Goal: Task Accomplishment & Management: Complete application form

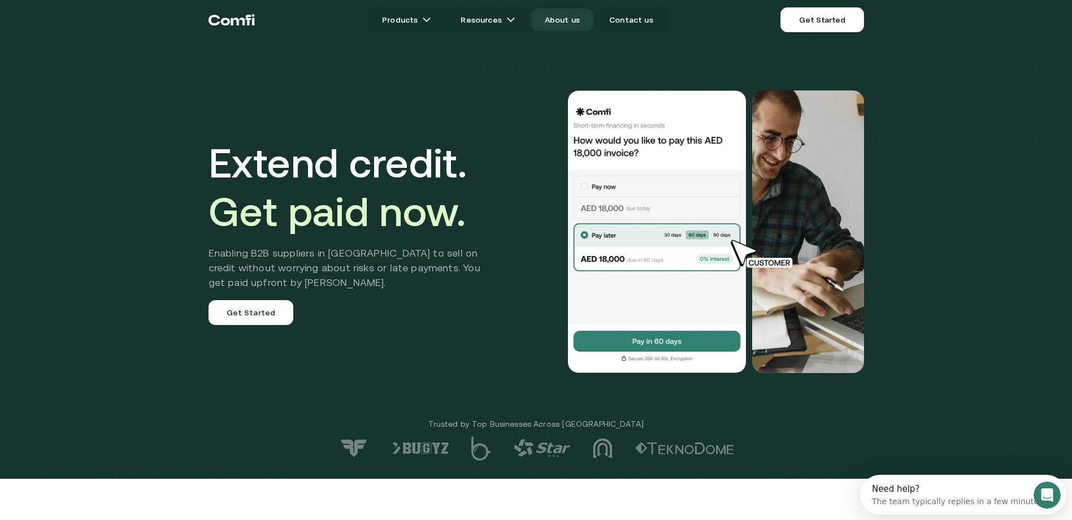
click at [572, 18] on link "About us" at bounding box center [562, 19] width 62 height 23
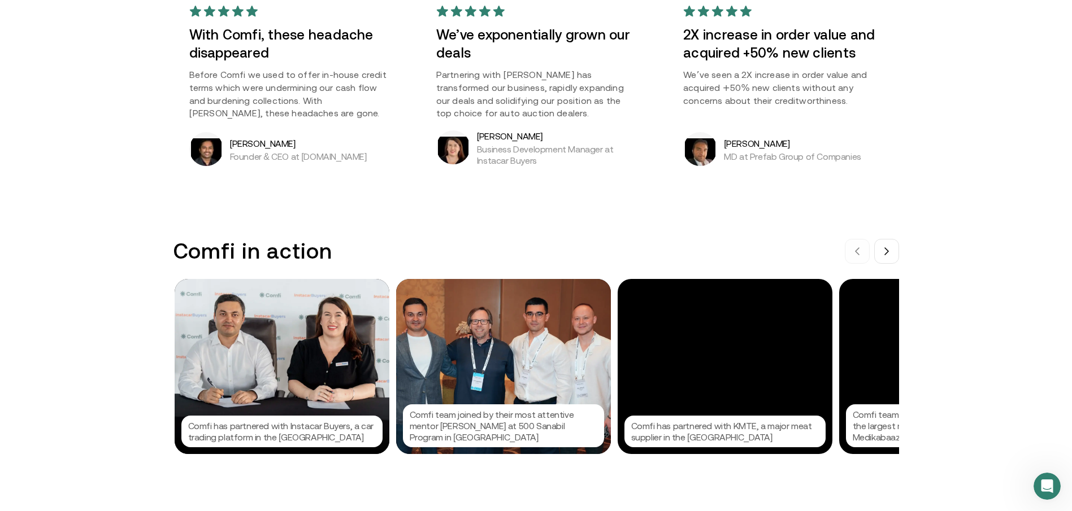
scroll to position [960, 0]
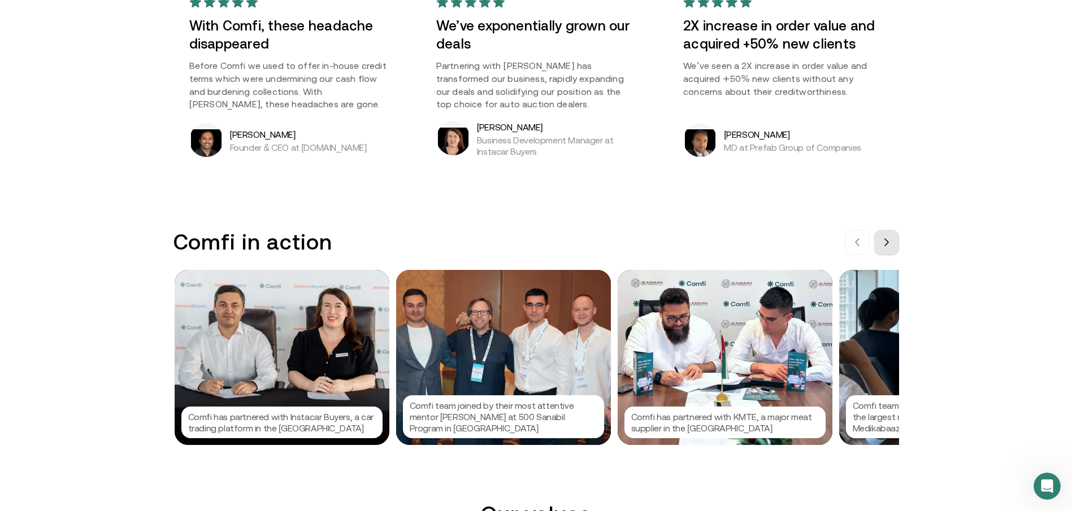
click at [891, 238] on icon at bounding box center [886, 242] width 9 height 9
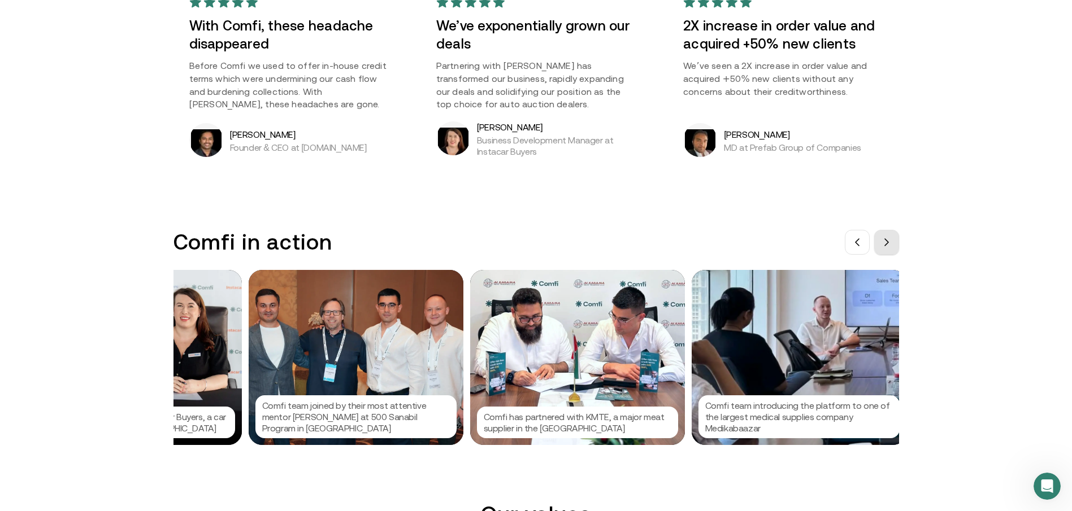
scroll to position [0, 169]
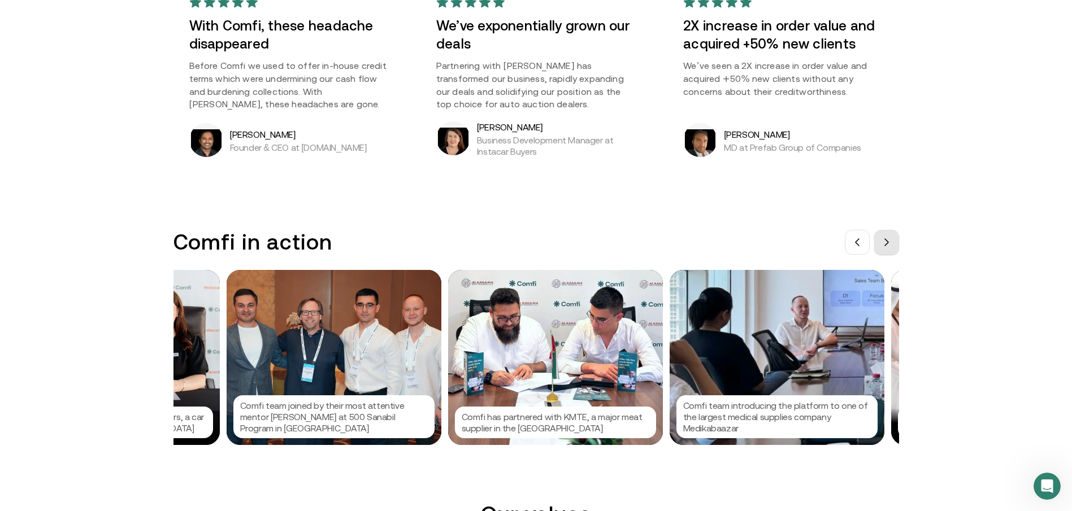
click at [895, 237] on button at bounding box center [886, 242] width 25 height 25
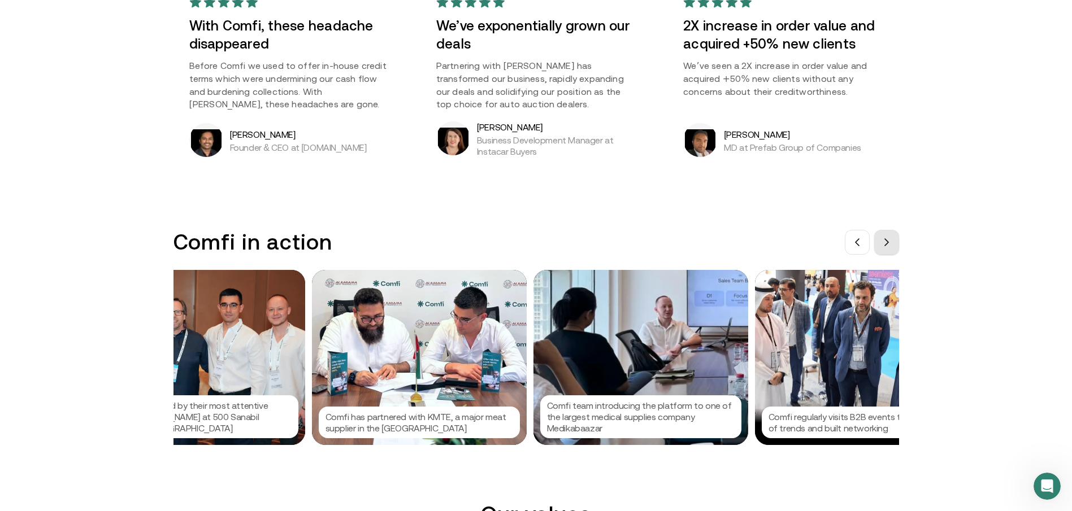
scroll to position [0, 339]
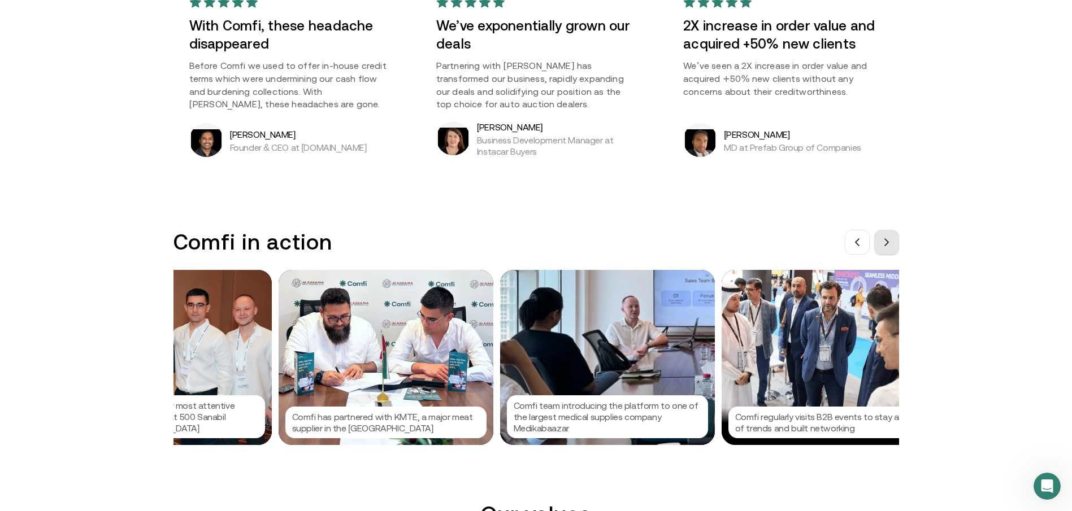
click at [895, 237] on button at bounding box center [886, 242] width 25 height 25
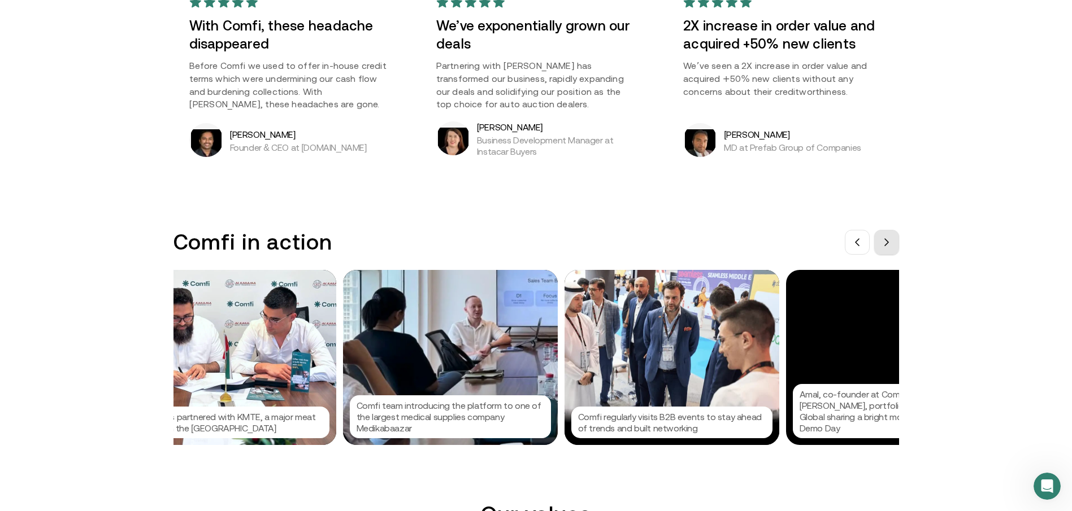
scroll to position [0, 508]
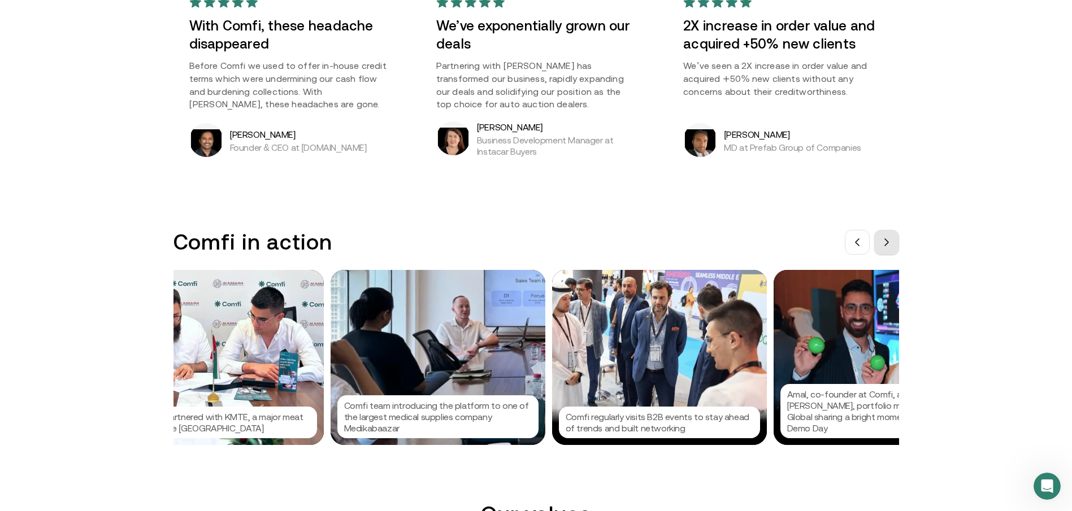
click at [895, 237] on button at bounding box center [886, 242] width 25 height 25
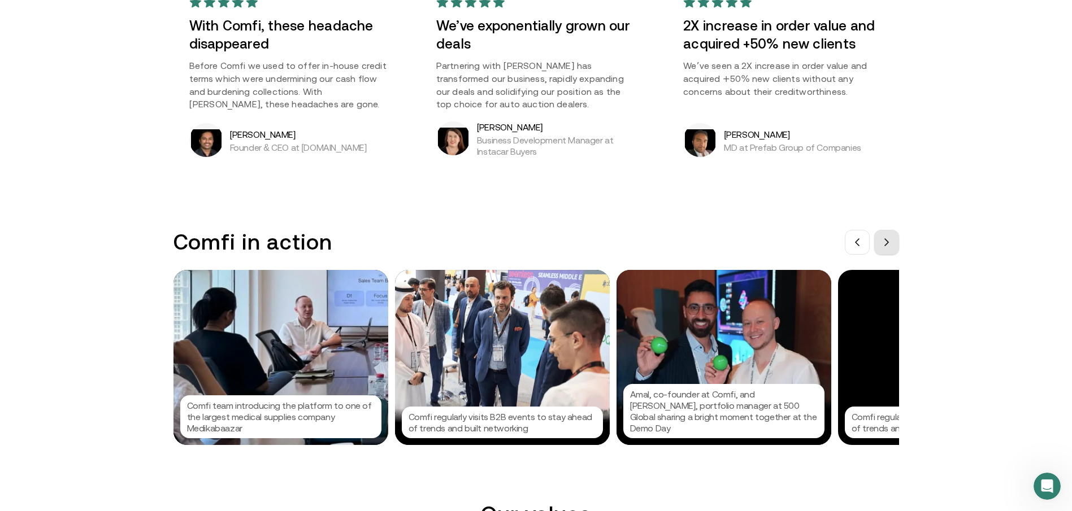
scroll to position [0, 678]
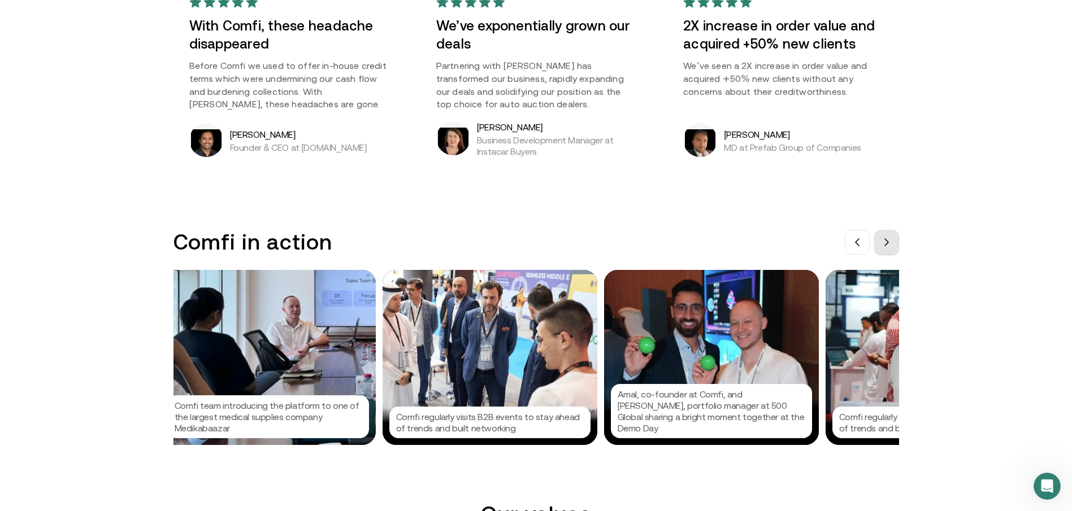
click at [895, 237] on button at bounding box center [886, 242] width 25 height 25
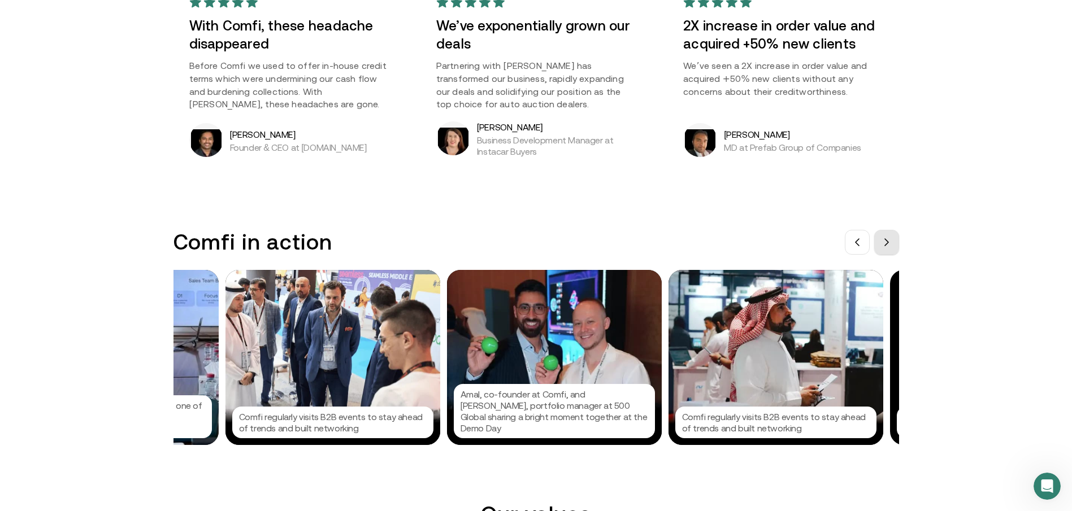
scroll to position [0, 847]
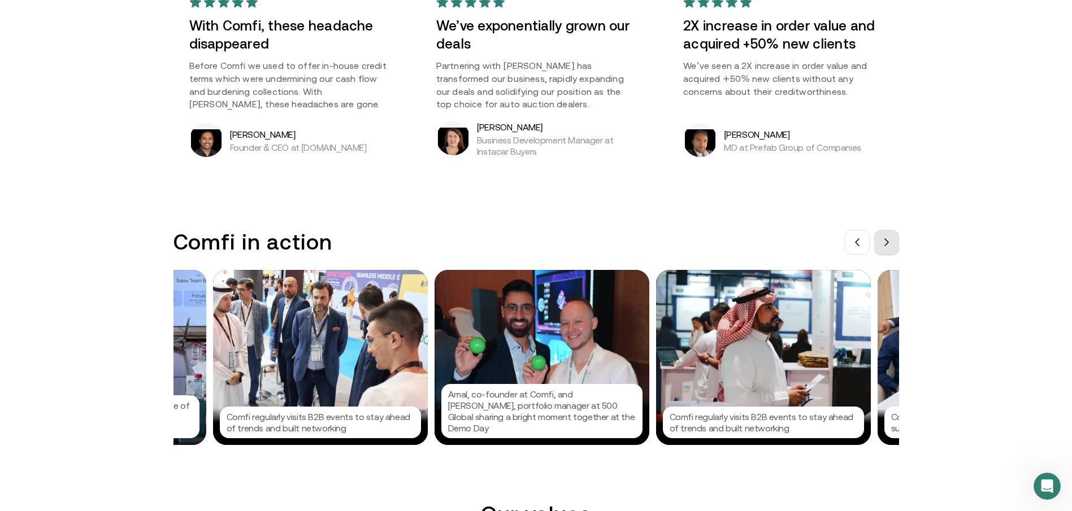
click at [895, 237] on button at bounding box center [886, 242] width 25 height 25
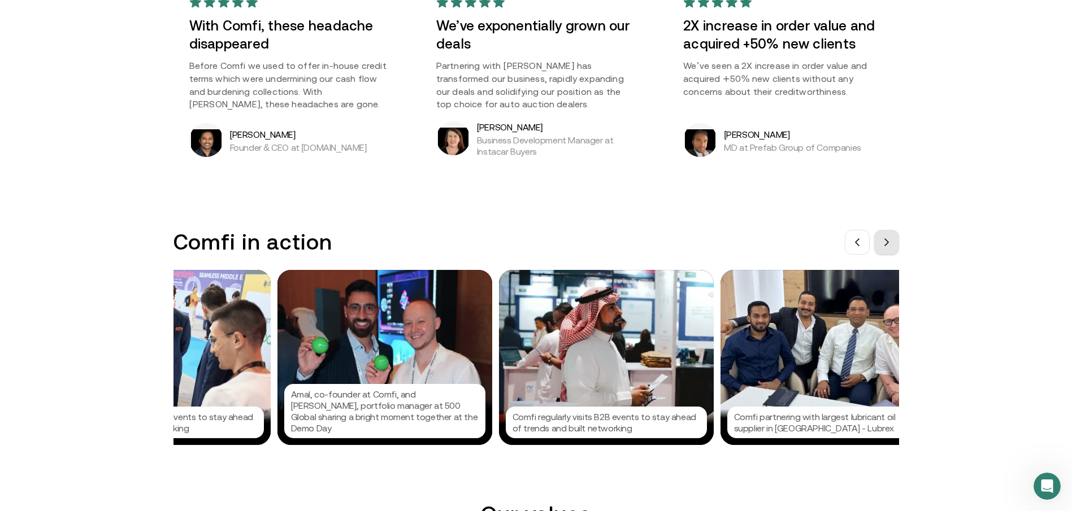
scroll to position [0, 1017]
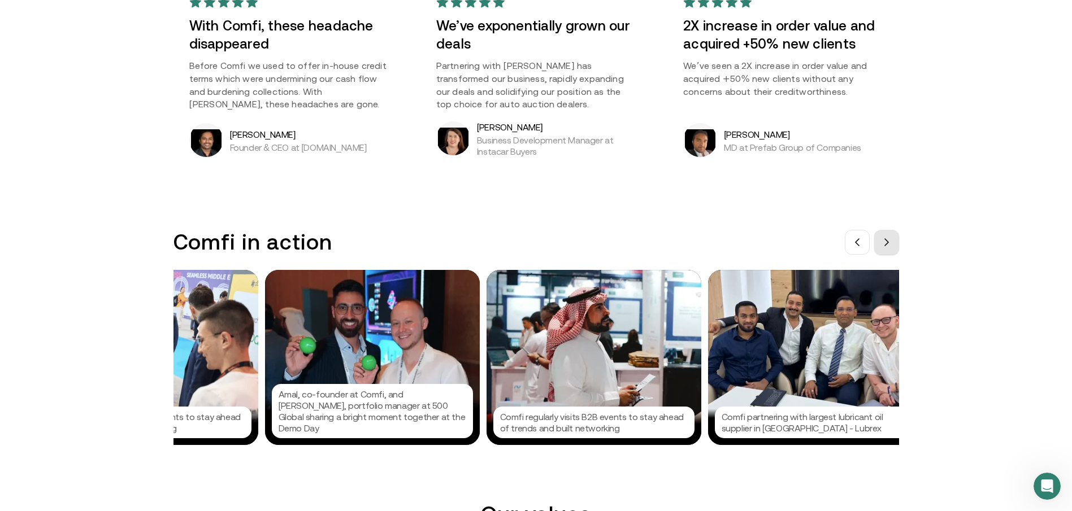
click at [895, 237] on button at bounding box center [886, 242] width 25 height 25
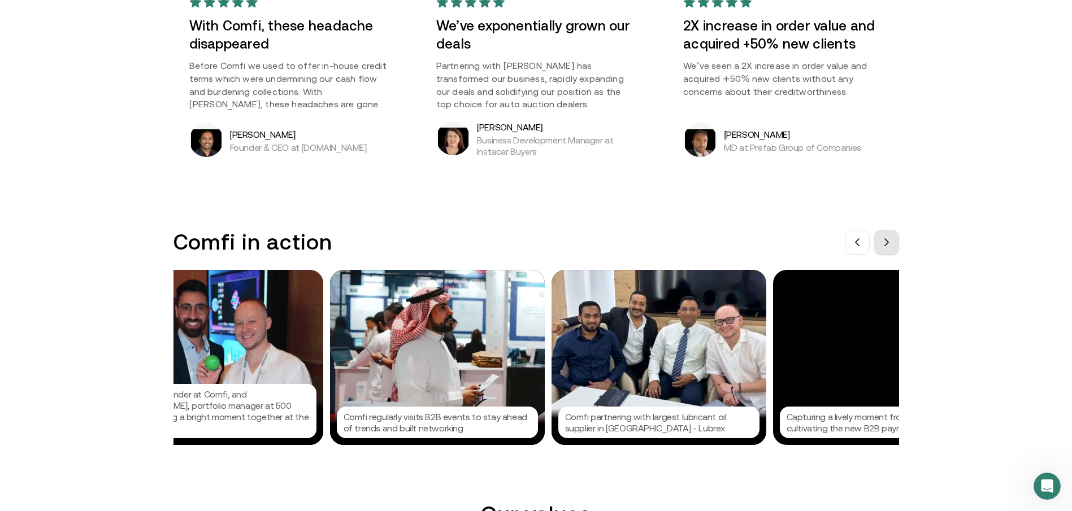
scroll to position [0, 1186]
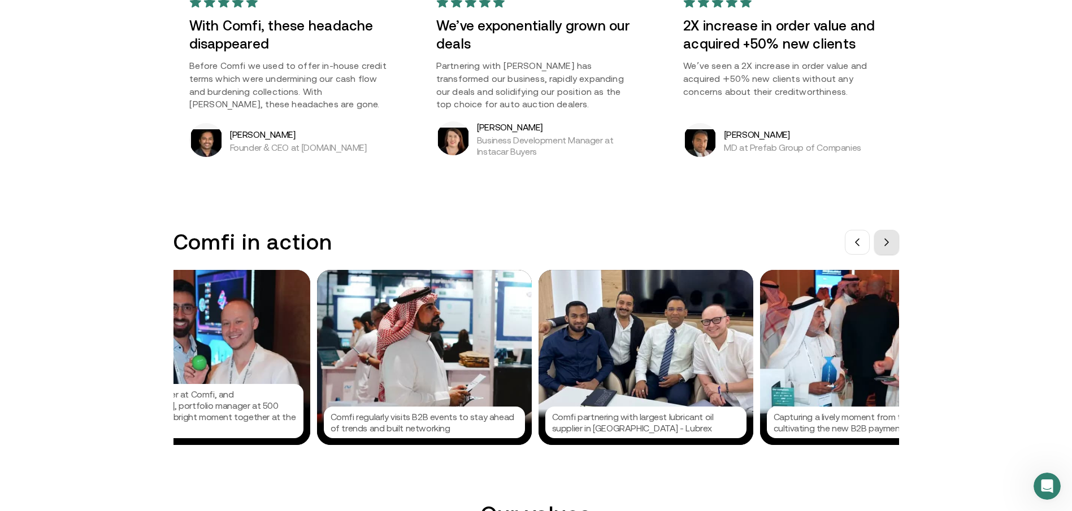
click at [895, 237] on button at bounding box center [886, 242] width 25 height 25
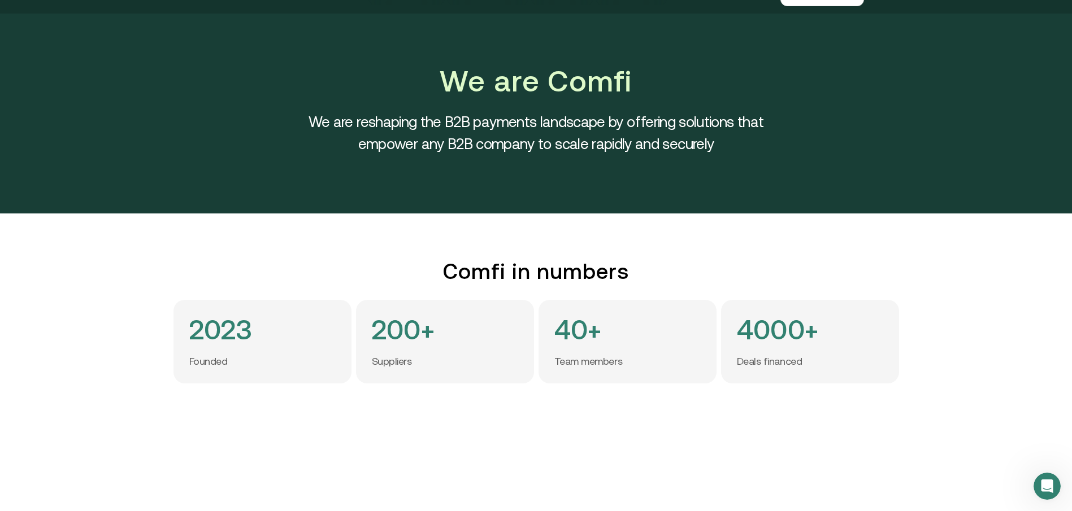
scroll to position [0, 0]
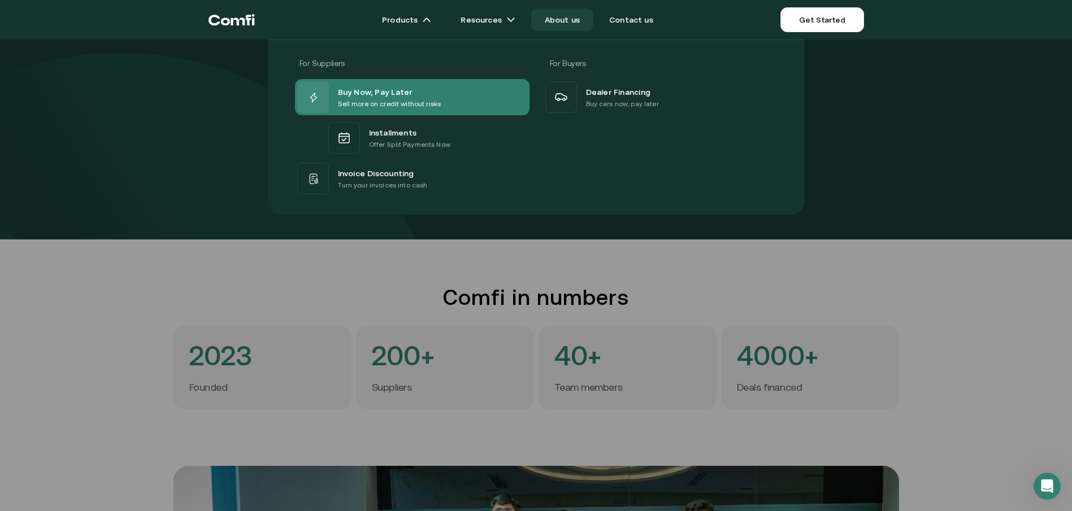
click at [384, 90] on span "Buy Now, Pay Later" at bounding box center [375, 92] width 75 height 14
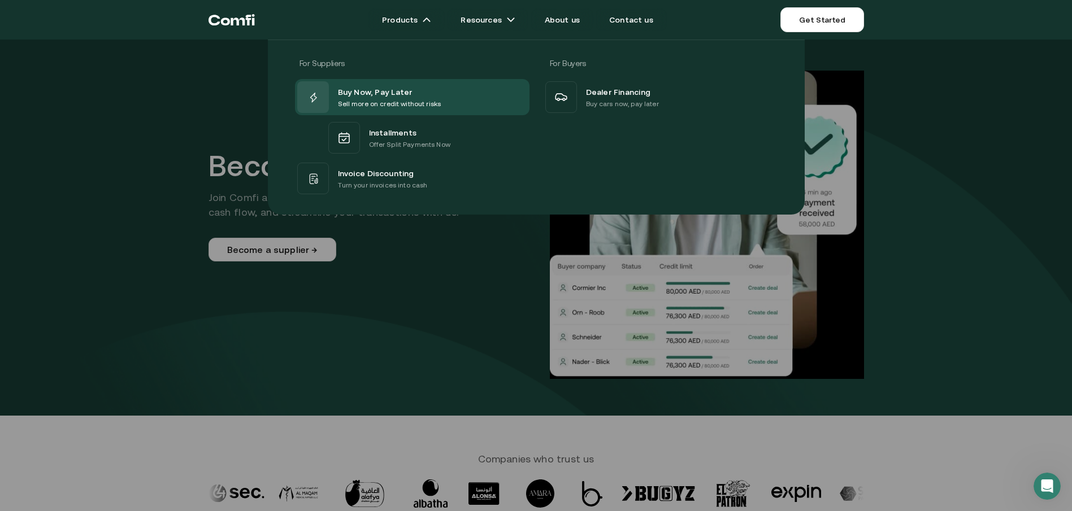
click at [393, 175] on span "Invoice Discounting" at bounding box center [376, 173] width 76 height 14
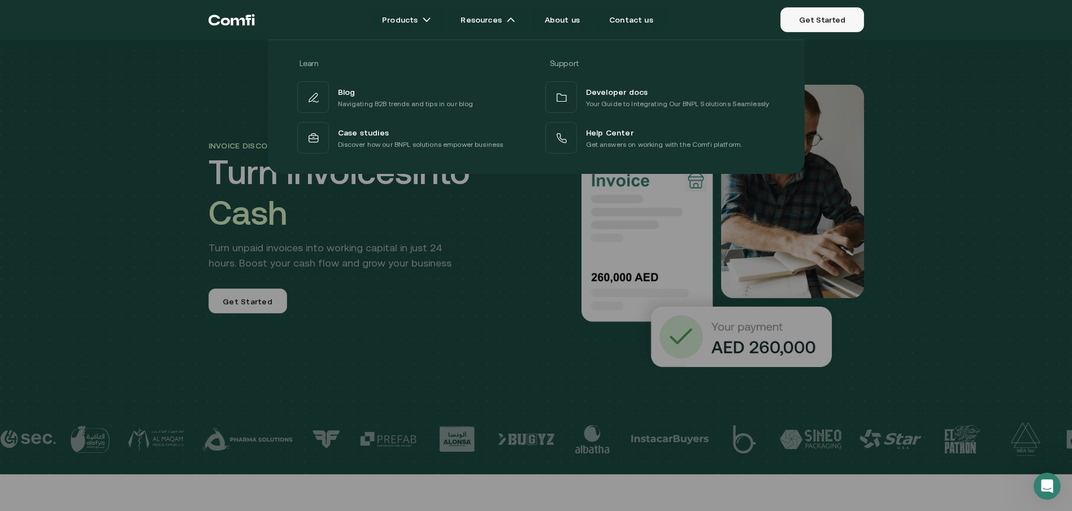
click at [823, 20] on link "Get Started" at bounding box center [821, 19] width 83 height 25
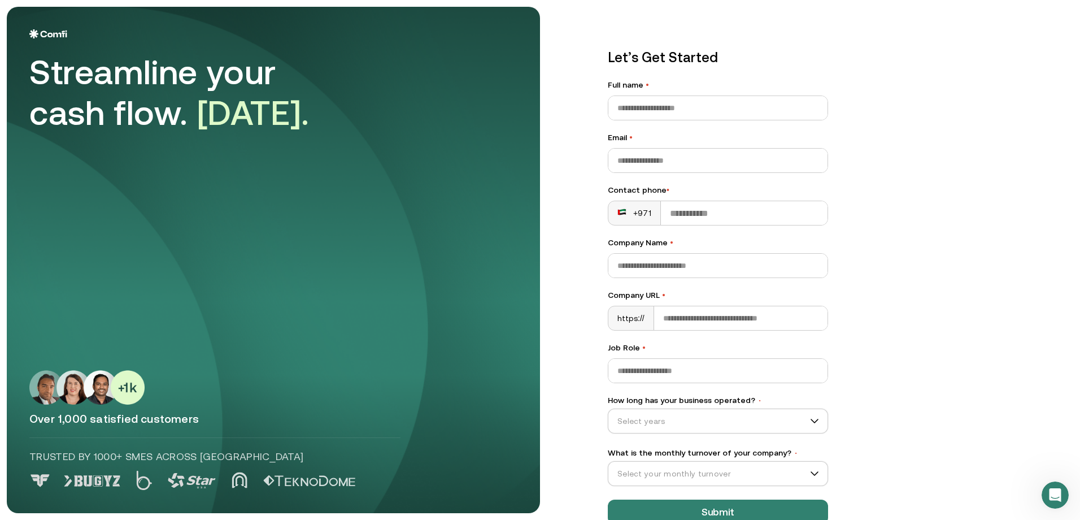
scroll to position [27, 0]
